Goal: Navigation & Orientation: Find specific page/section

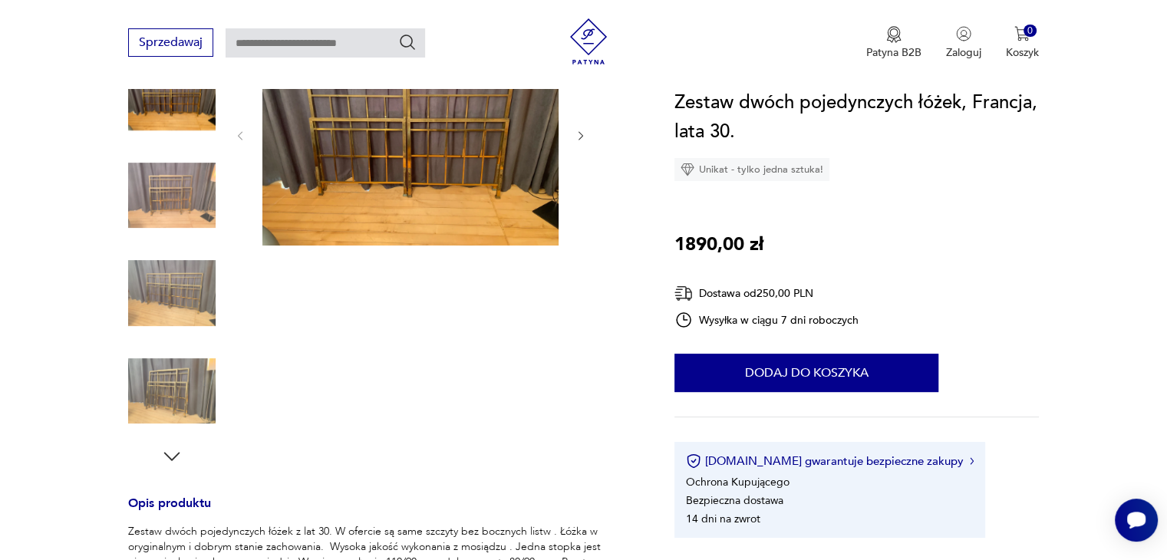
scroll to position [154, 0]
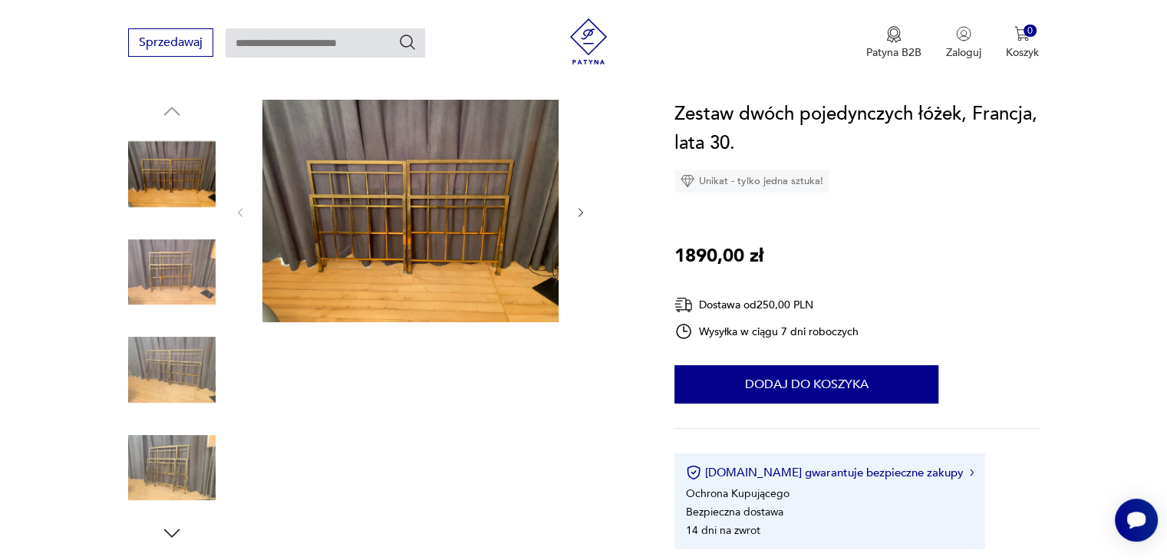
click at [165, 262] on img at bounding box center [171, 272] width 87 height 87
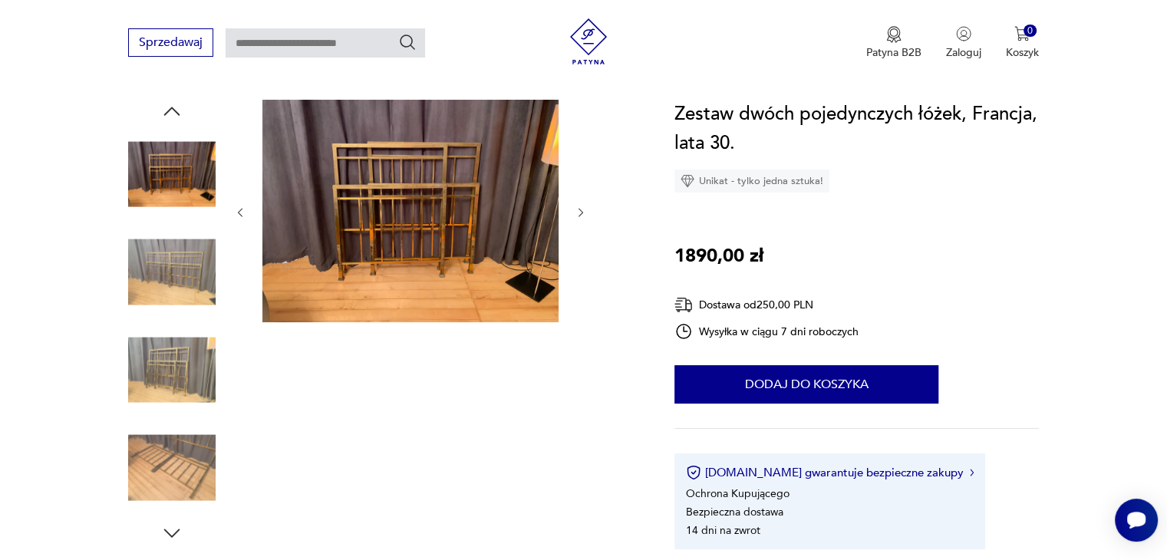
click at [164, 360] on img at bounding box center [171, 369] width 87 height 87
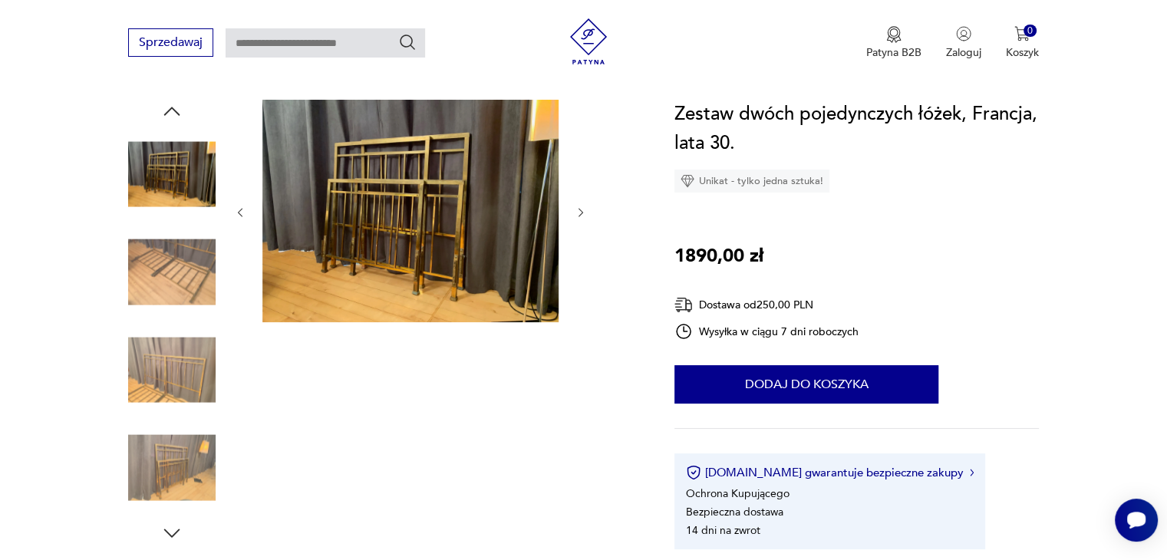
click at [177, 400] on img at bounding box center [171, 369] width 87 height 87
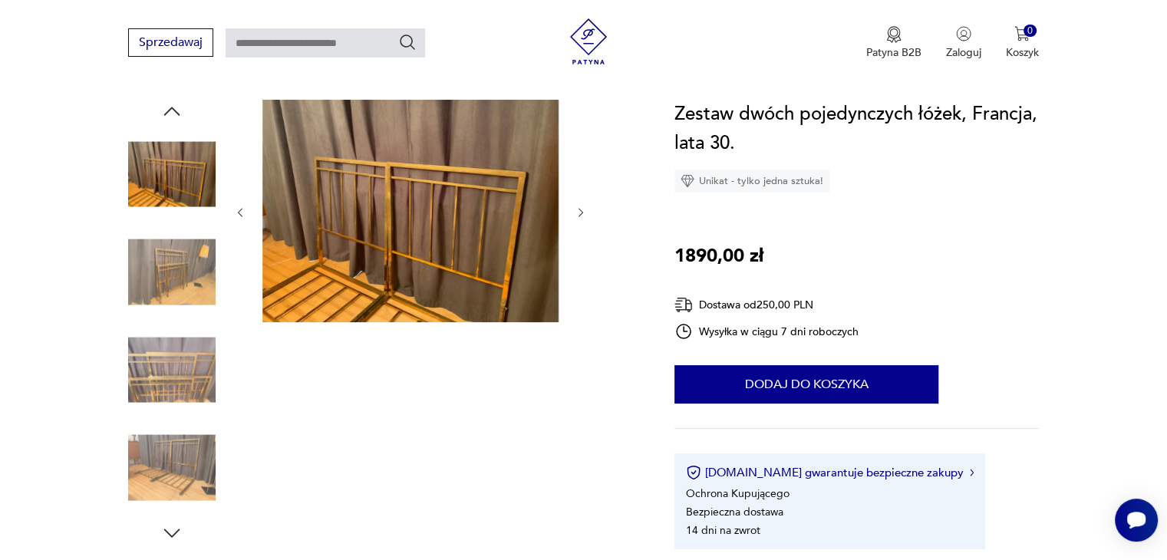
click at [169, 452] on img at bounding box center [171, 467] width 87 height 87
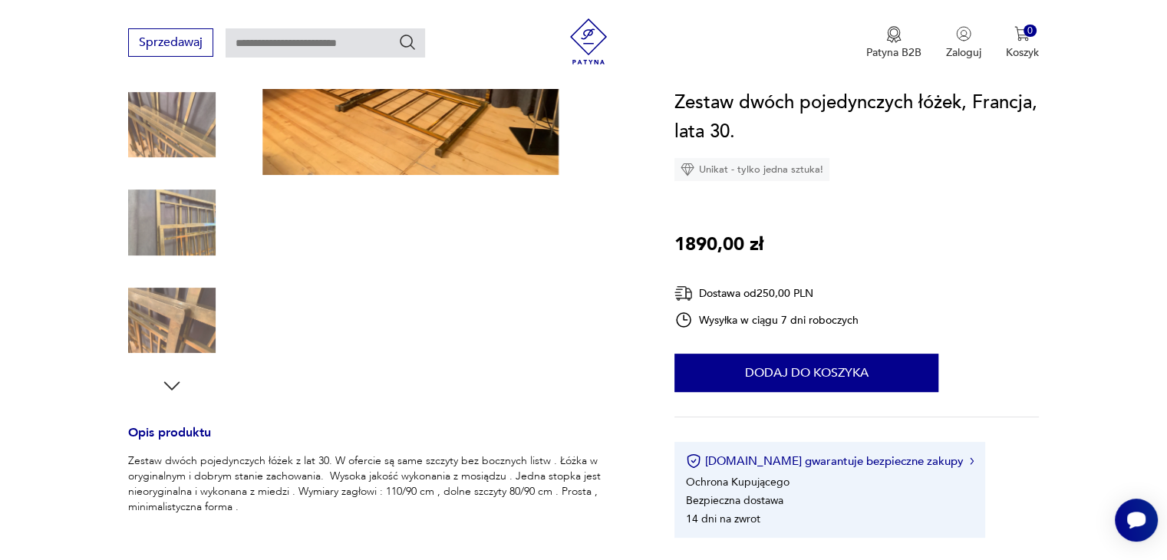
scroll to position [307, 0]
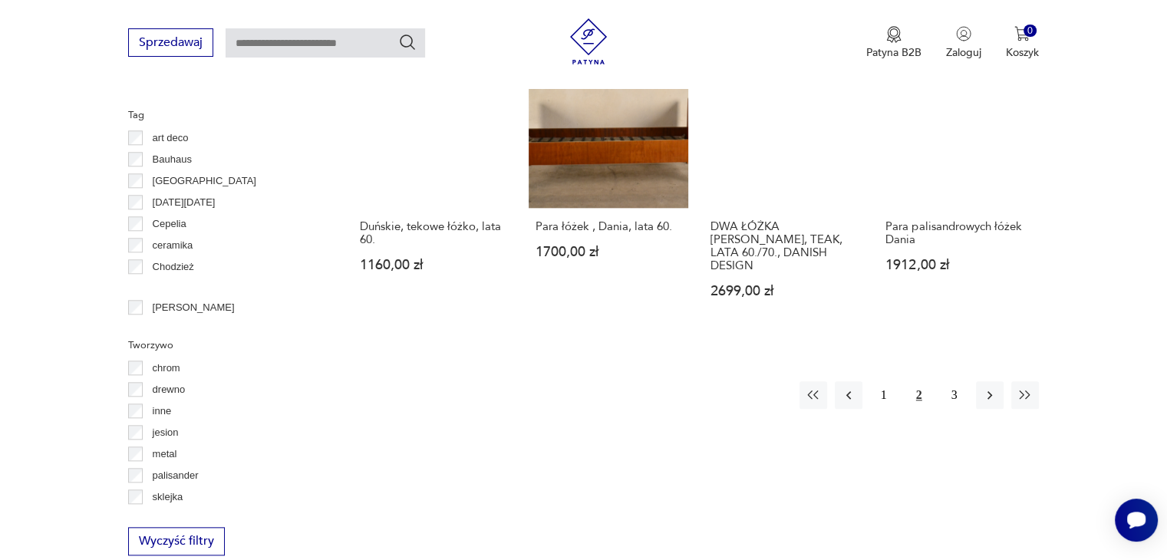
scroll to position [1635, 0]
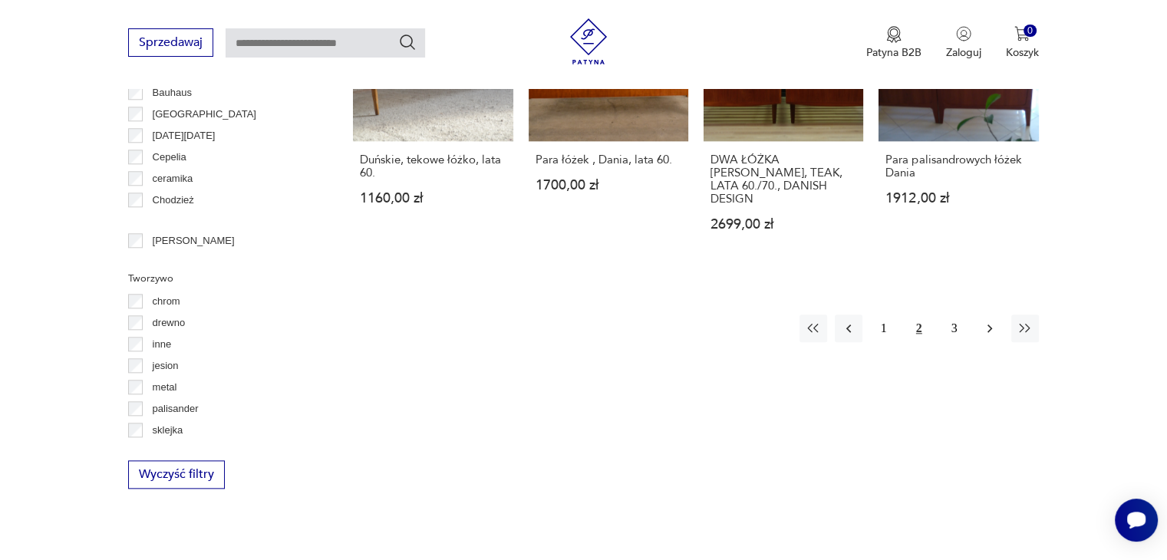
click at [989, 321] on icon "button" at bounding box center [989, 328] width 15 height 15
